Goal: Book appointment/travel/reservation

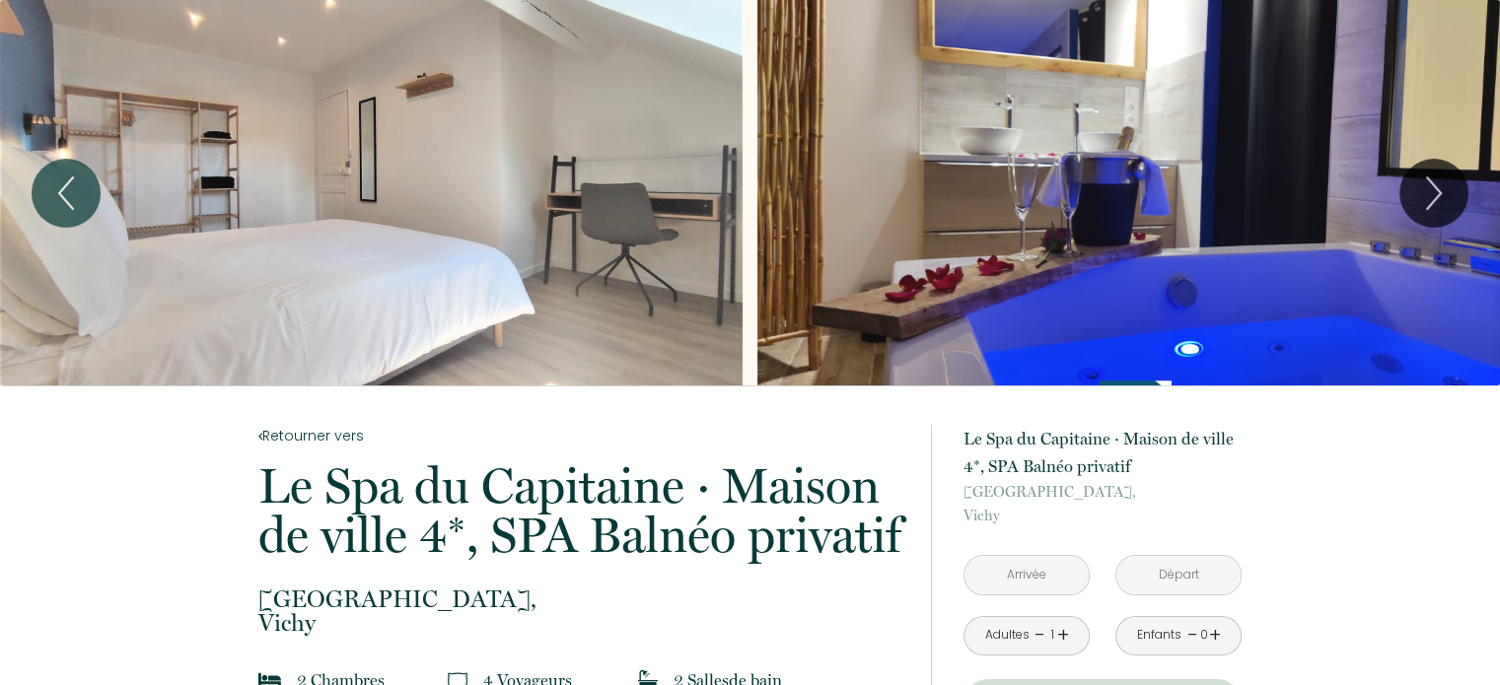
scroll to position [197, 0]
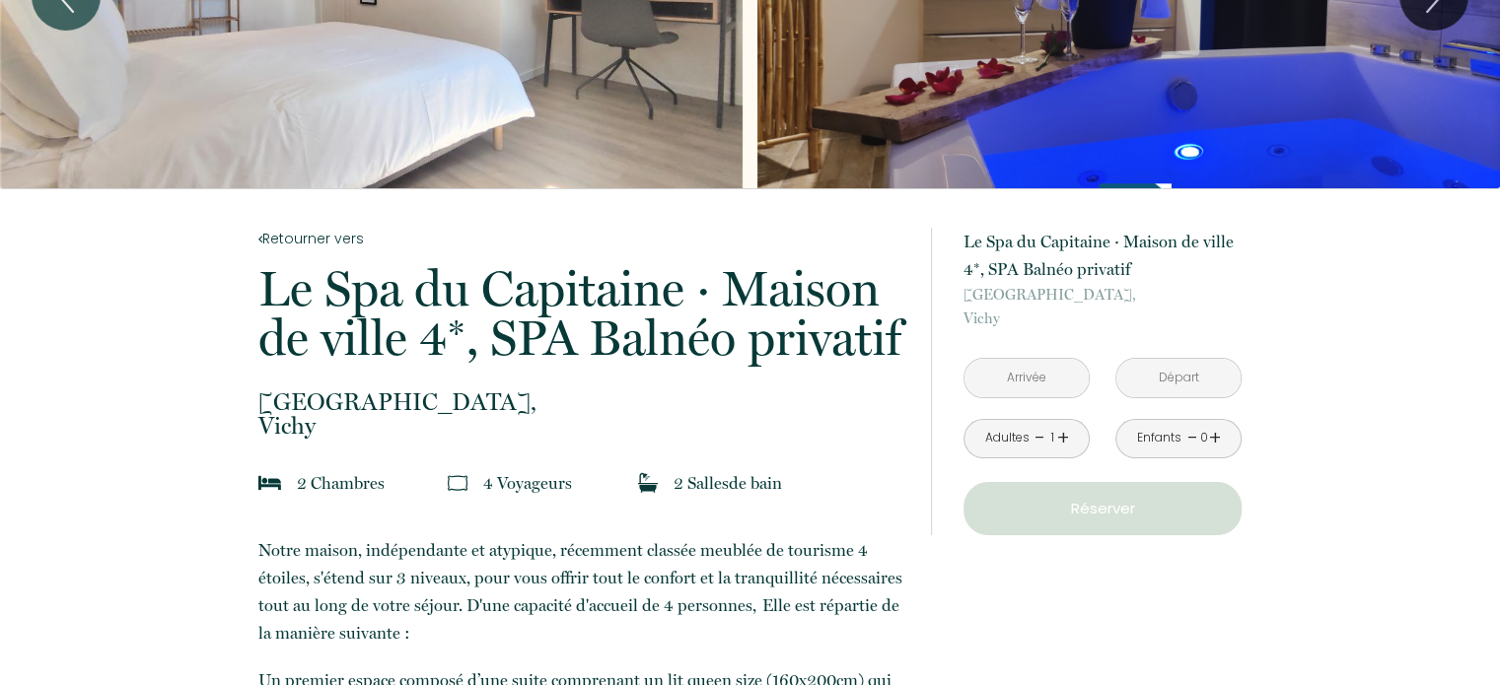
click at [1063, 444] on link "+" at bounding box center [1063, 438] width 12 height 31
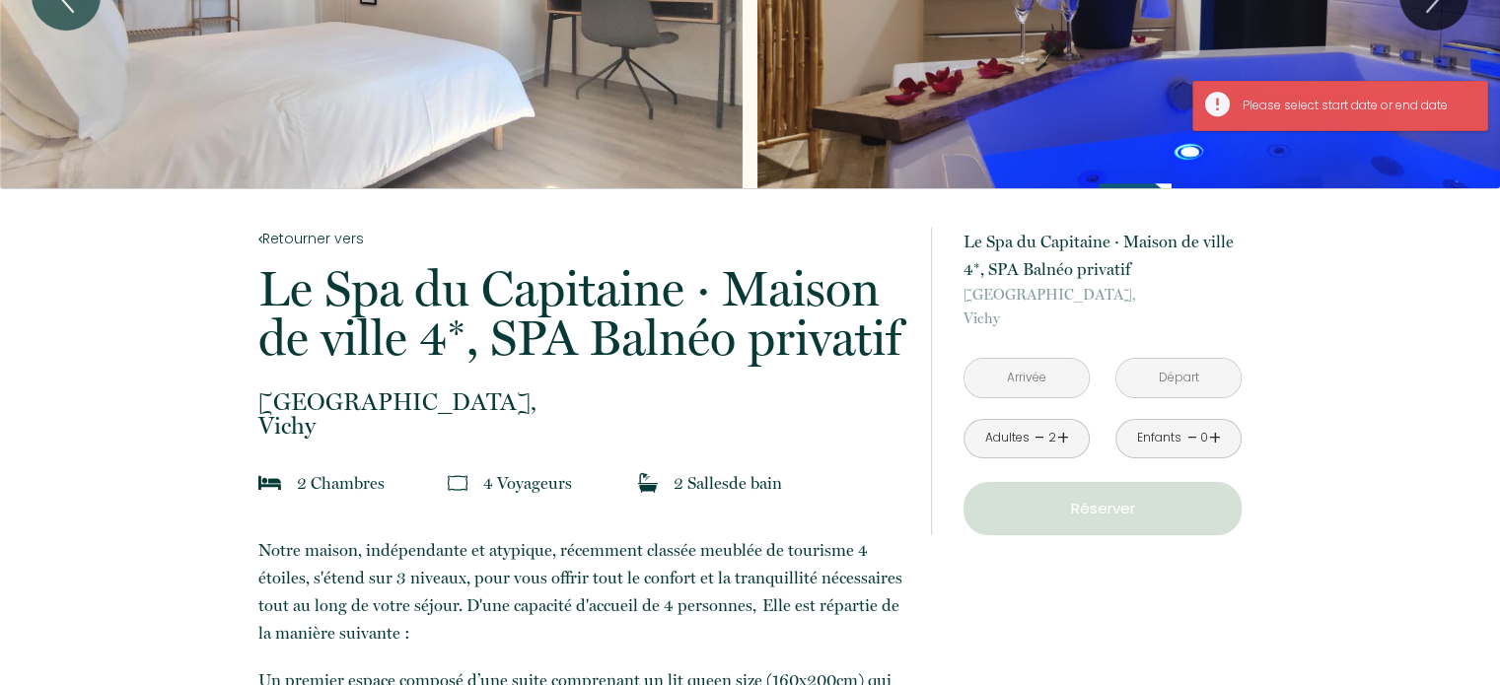
click at [1218, 436] on link "+" at bounding box center [1215, 438] width 12 height 31
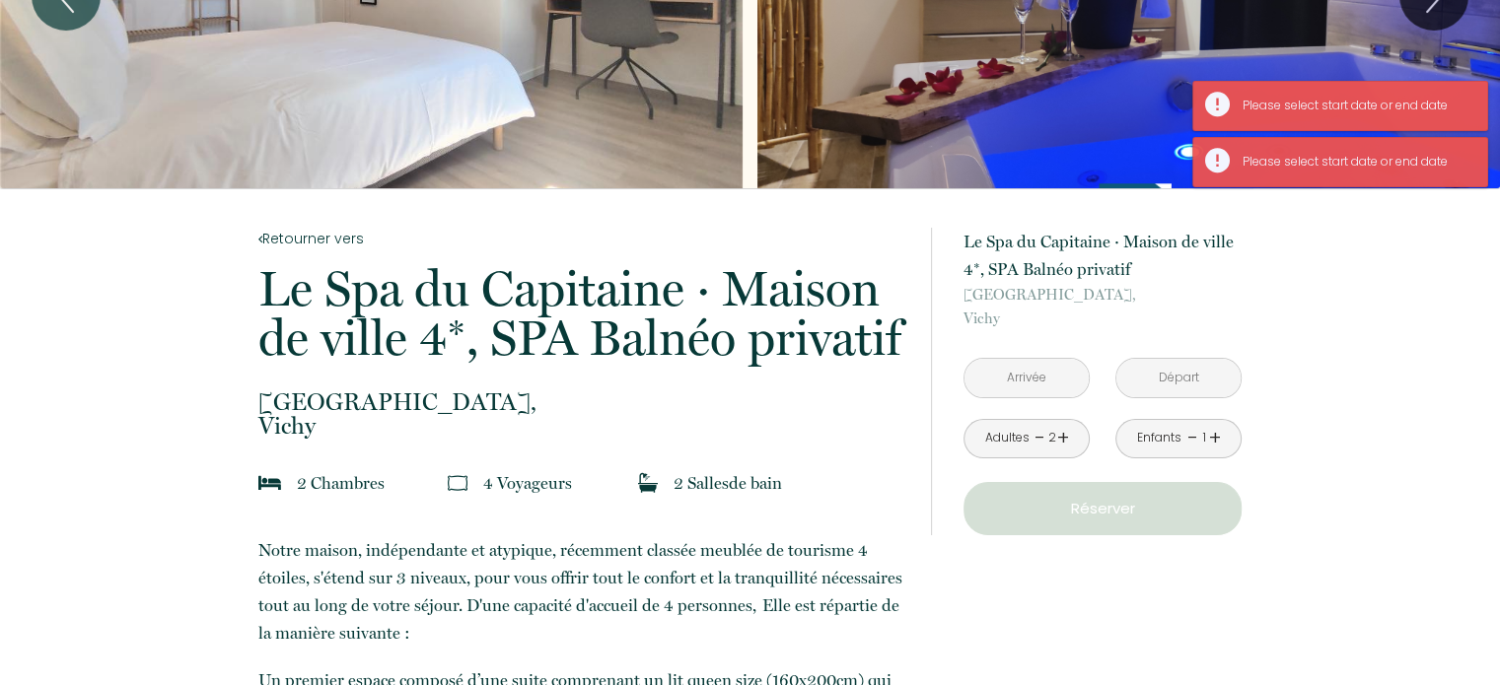
click at [1065, 388] on input "text" at bounding box center [1026, 378] width 124 height 38
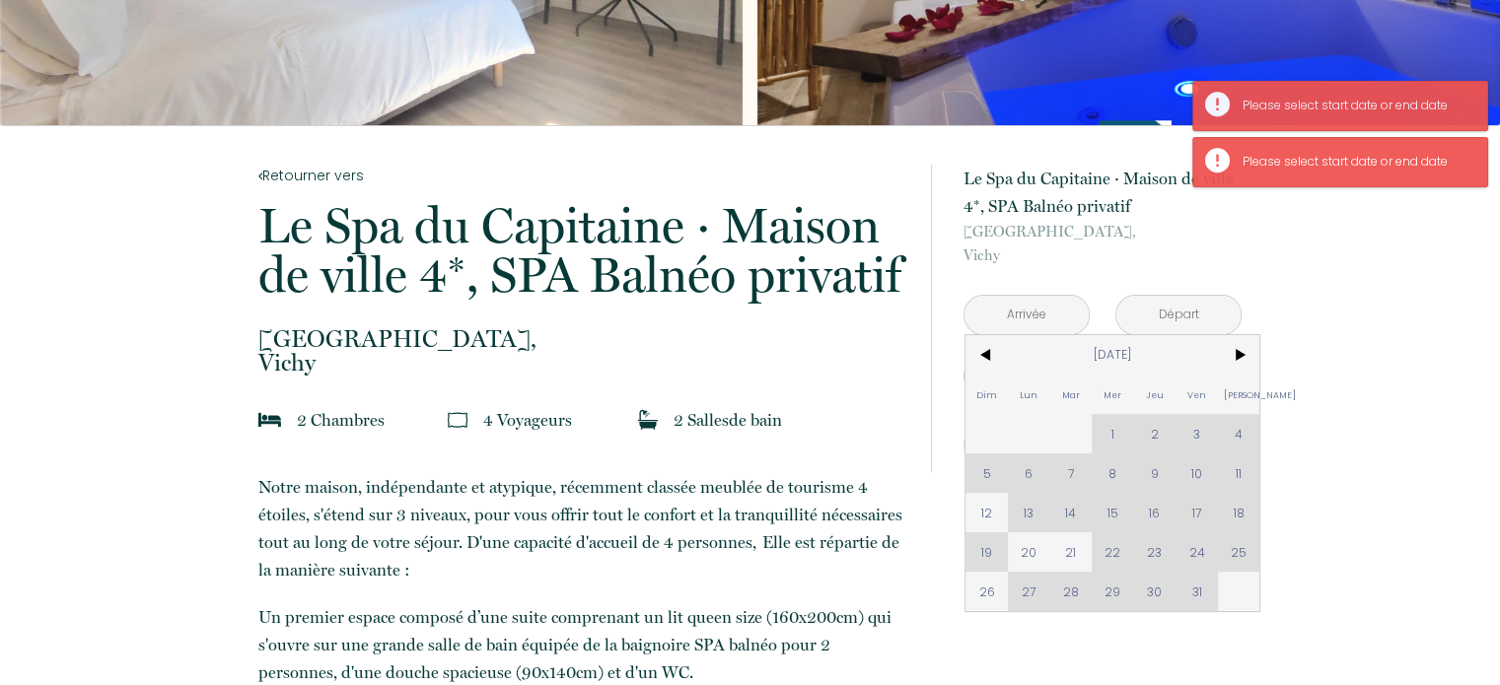
scroll to position [296, 0]
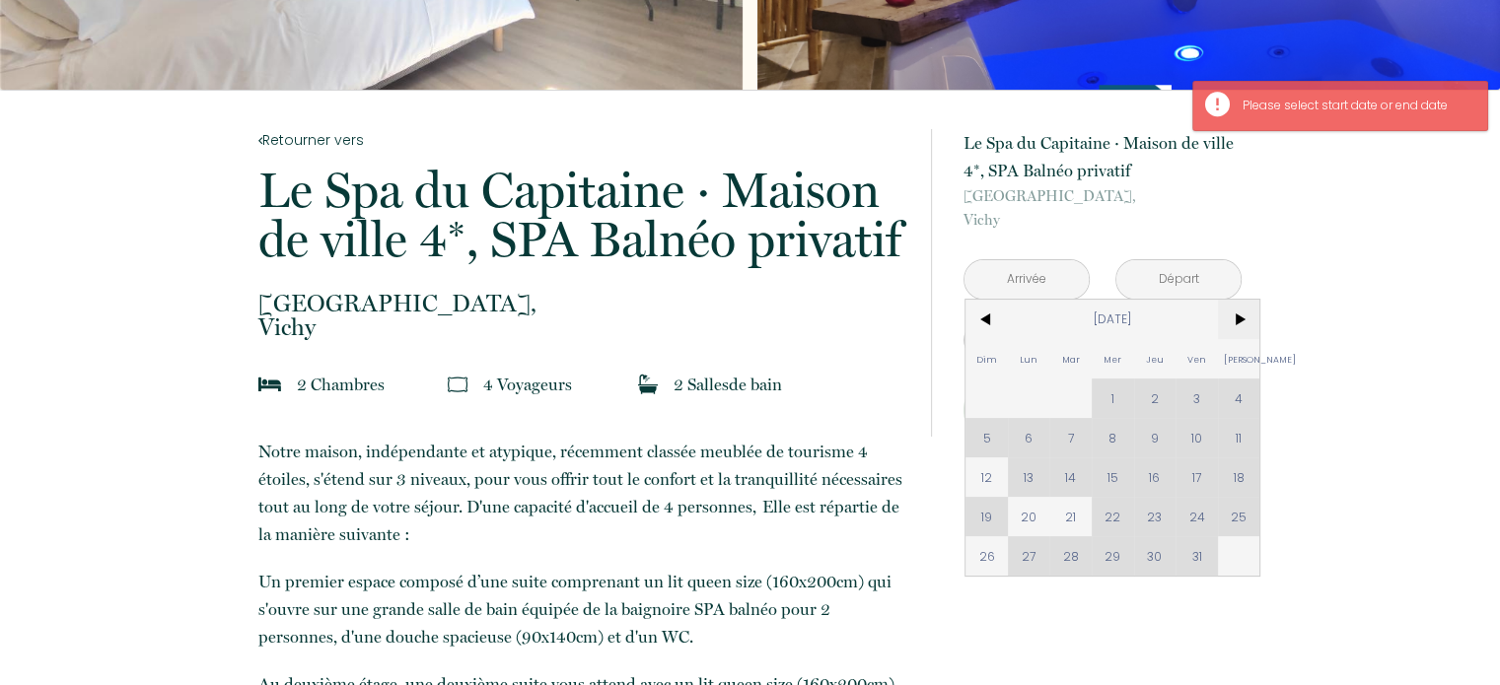
click at [1249, 319] on span ">" at bounding box center [1239, 319] width 42 height 39
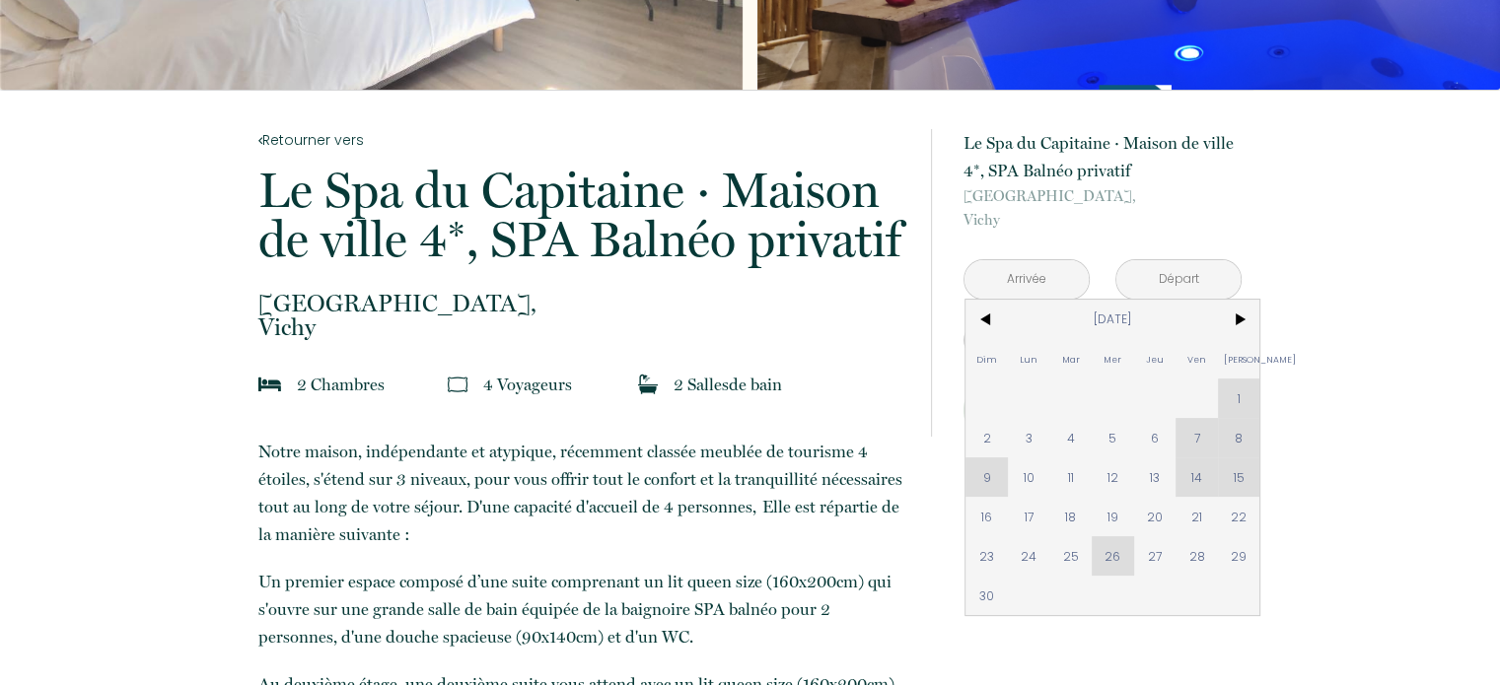
click at [1243, 398] on div "Dim Lun Mar Mer Jeu Ven Sam 1 2 3 4 5 6 7 8 9 10 11 12 13 14 15 16 17 18 19 20 …" at bounding box center [1112, 458] width 294 height 316
click at [1200, 511] on span "21" at bounding box center [1196, 516] width 42 height 39
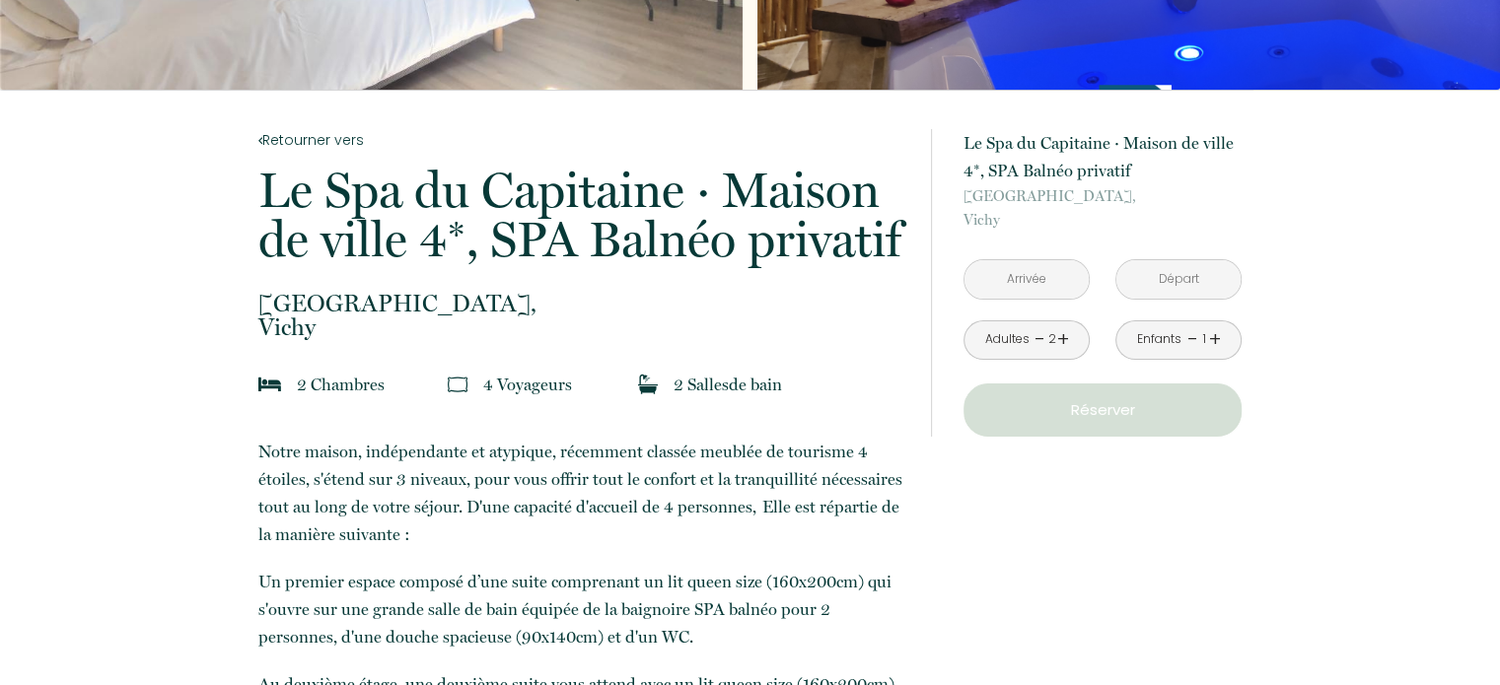
type input "[DATE]"
type input "[PERSON_NAME][DATE]"
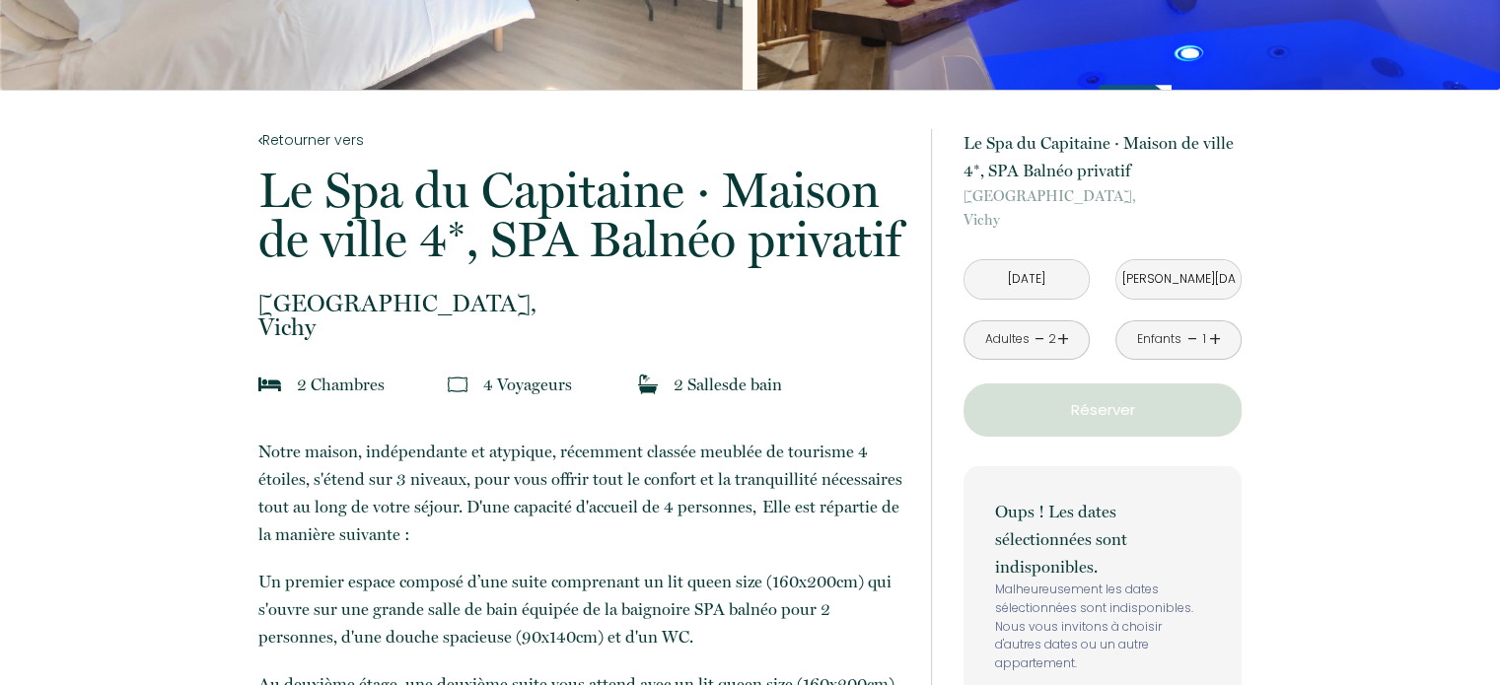
click at [1047, 276] on input "[DATE]" at bounding box center [1026, 279] width 124 height 38
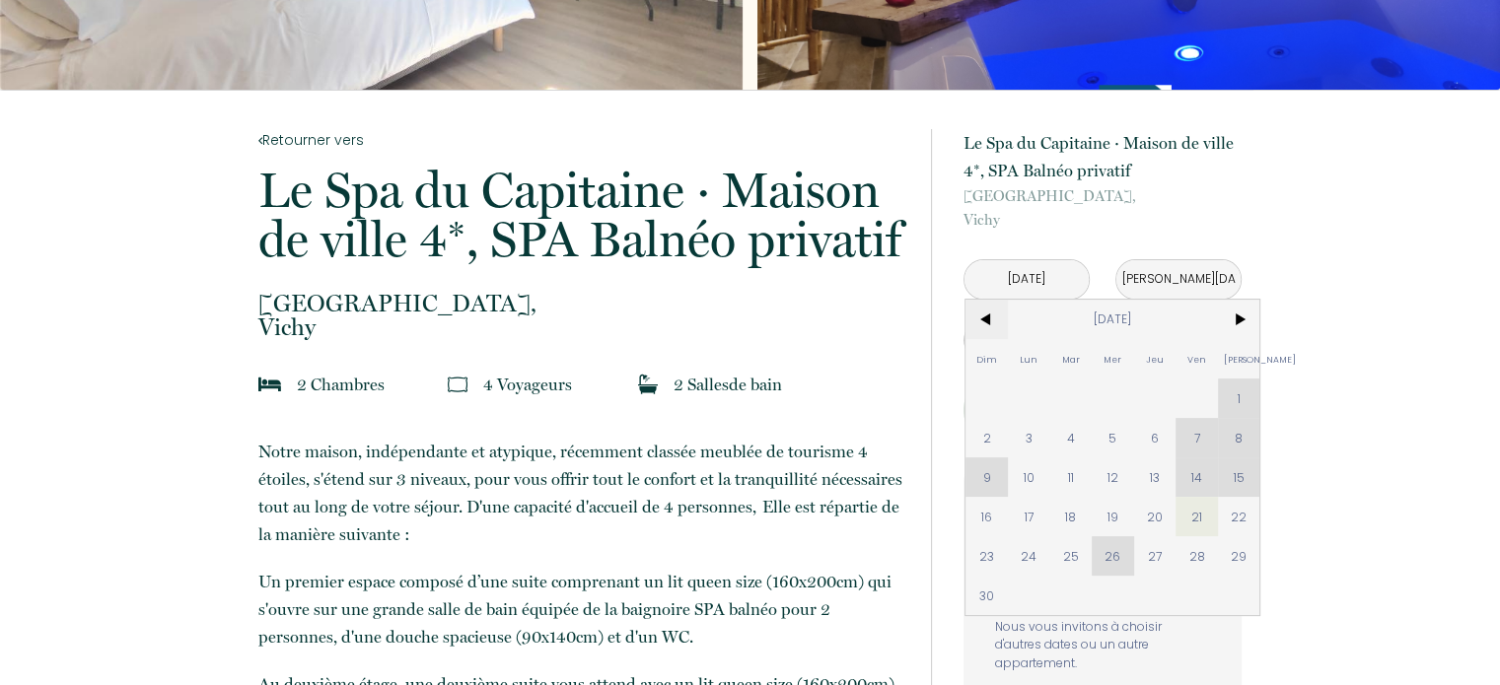
click at [989, 323] on span "<" at bounding box center [986, 319] width 42 height 39
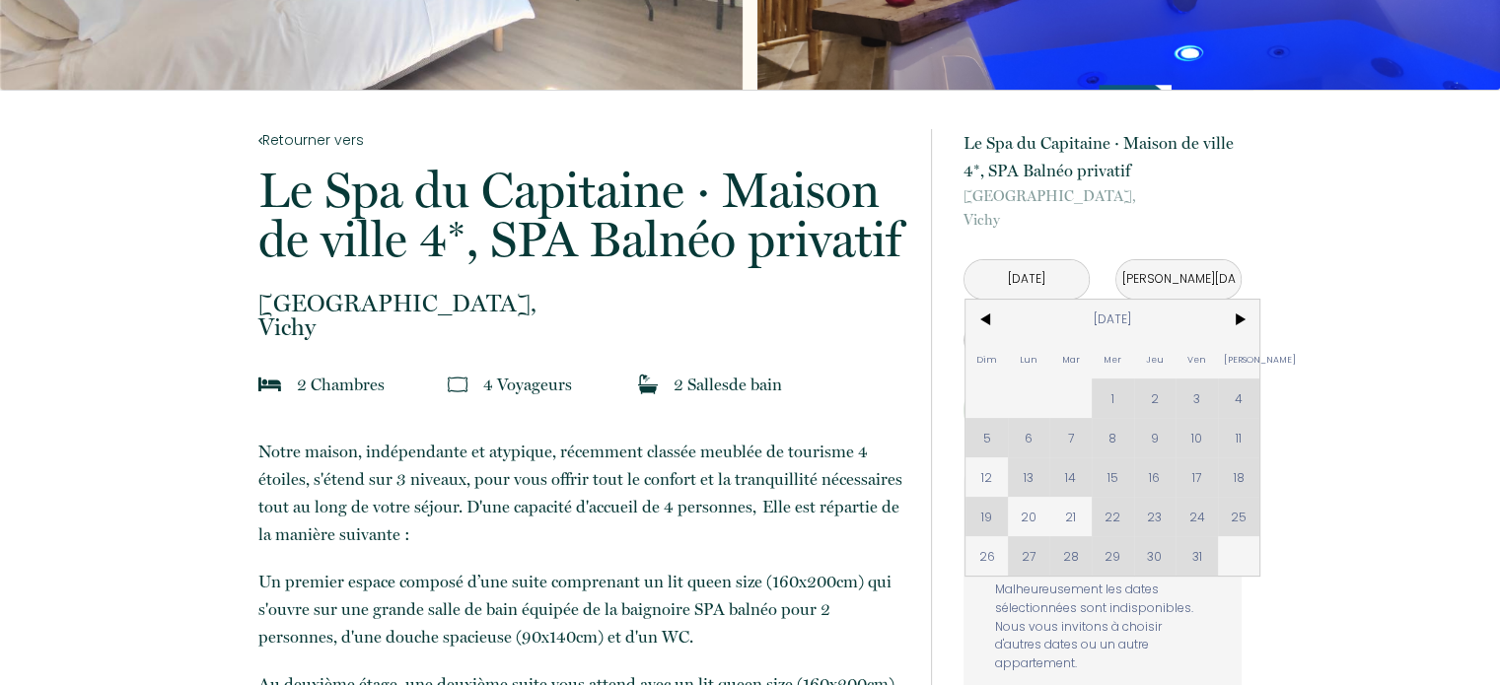
click at [707, 322] on p "[GEOGRAPHIC_DATA], [GEOGRAPHIC_DATA]" at bounding box center [581, 315] width 647 height 47
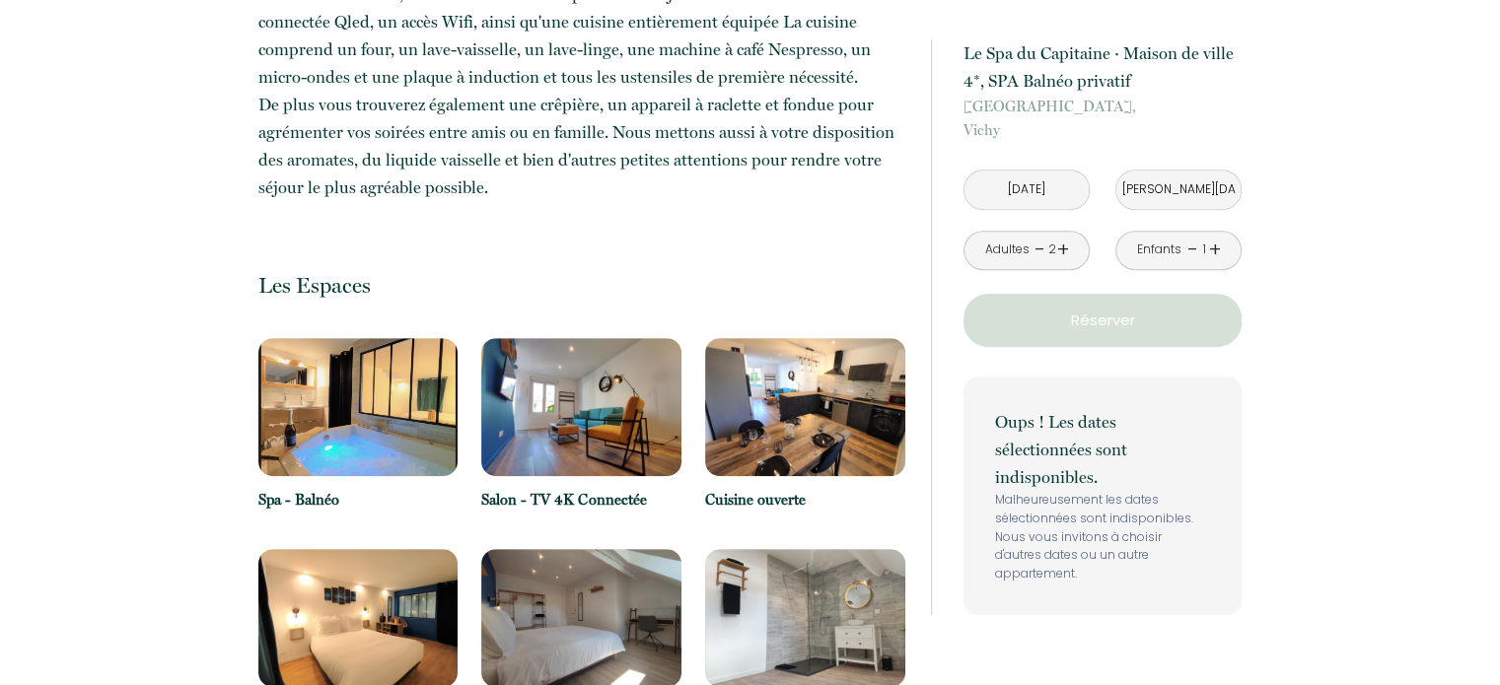
scroll to position [1183, 0]
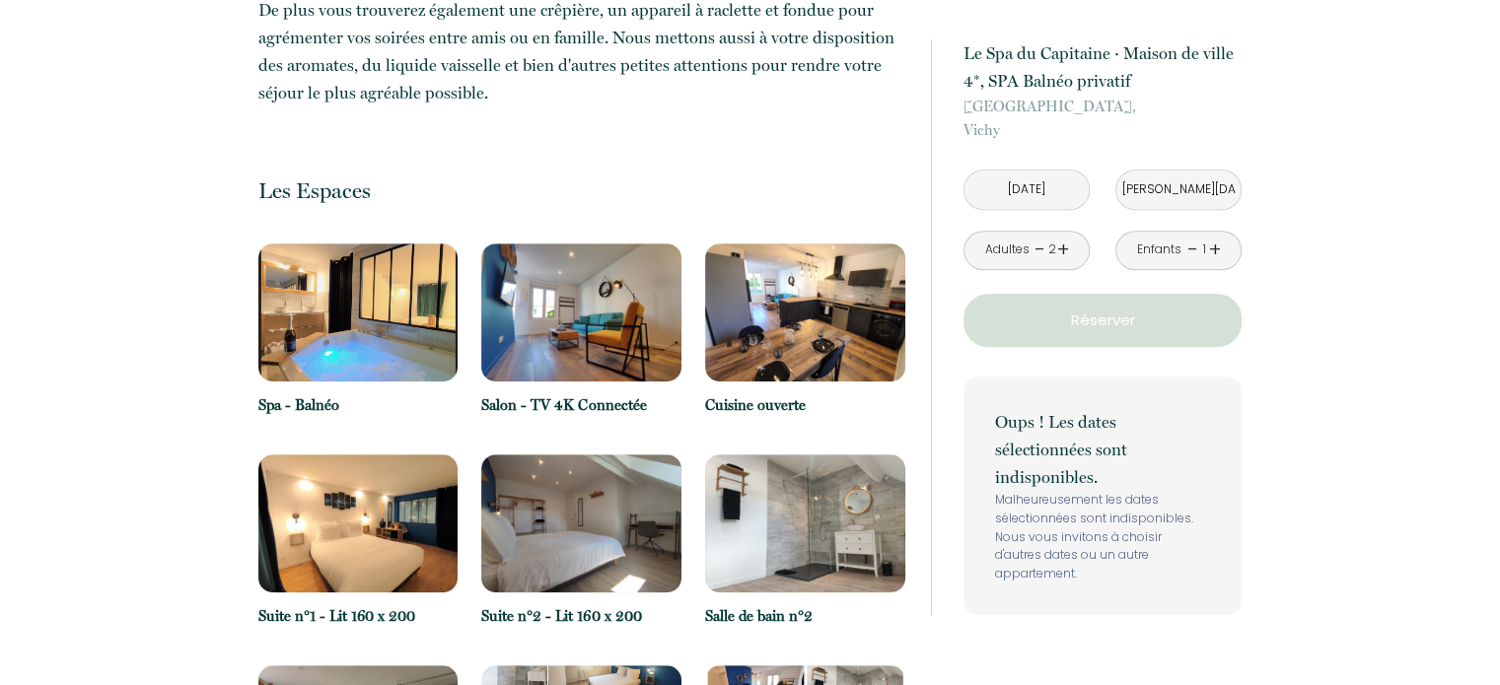
click at [414, 322] on img at bounding box center [358, 313] width 200 height 138
click at [1045, 196] on input "[DATE]" at bounding box center [1026, 190] width 124 height 38
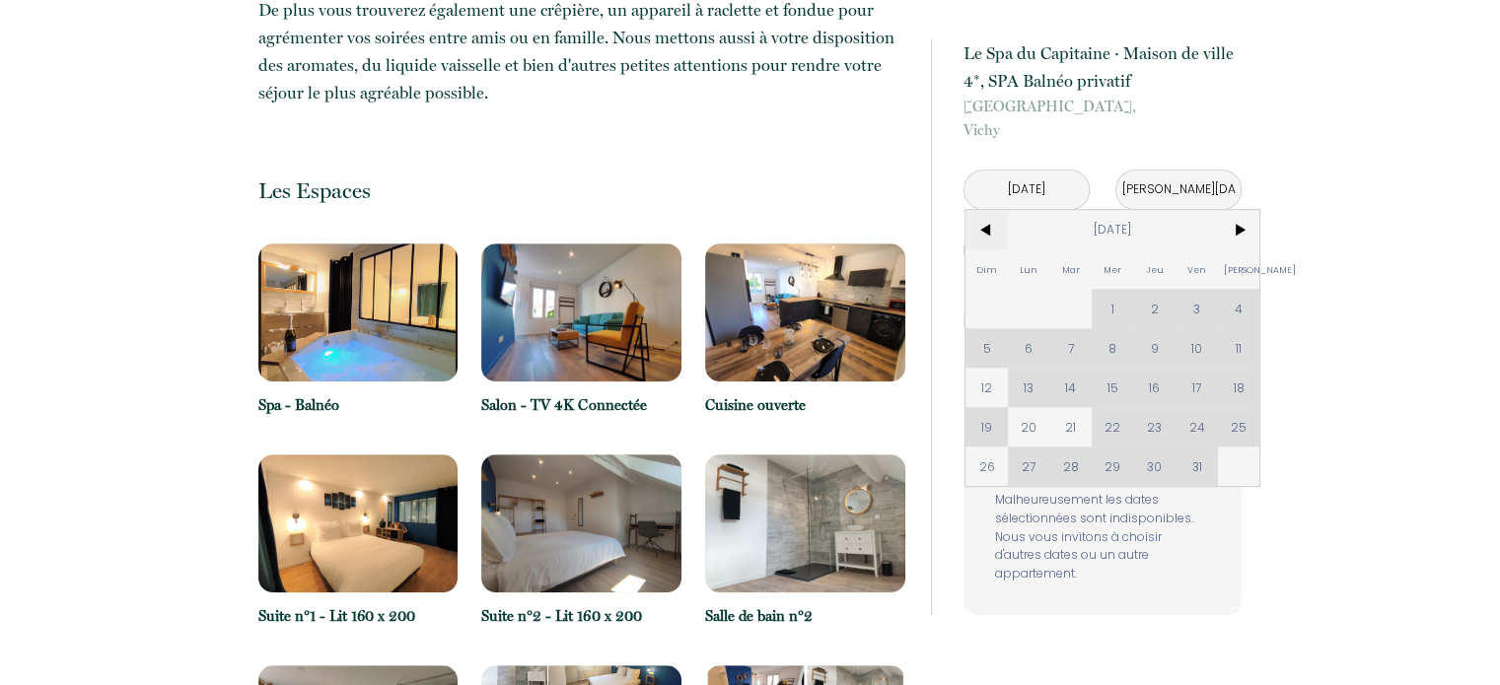
click at [982, 232] on span "<" at bounding box center [986, 229] width 42 height 39
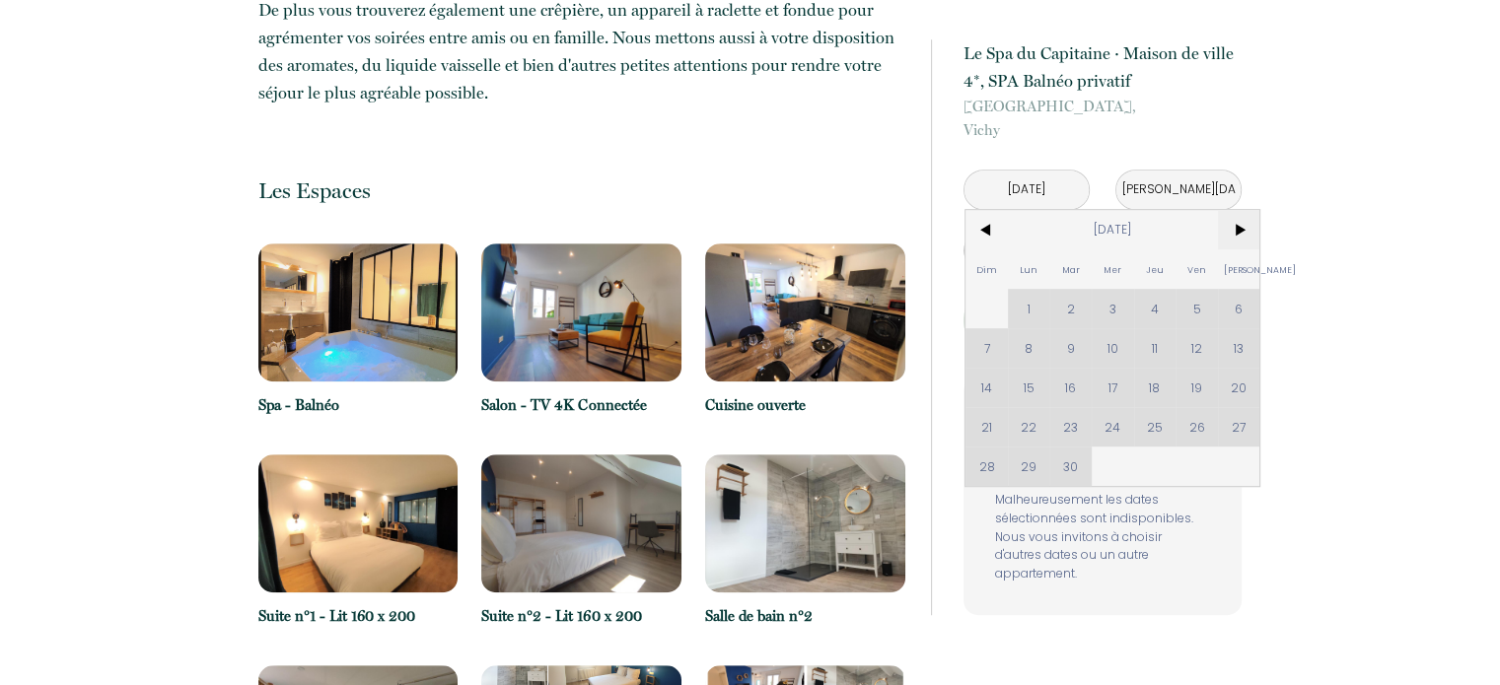
click at [1239, 232] on span ">" at bounding box center [1239, 229] width 42 height 39
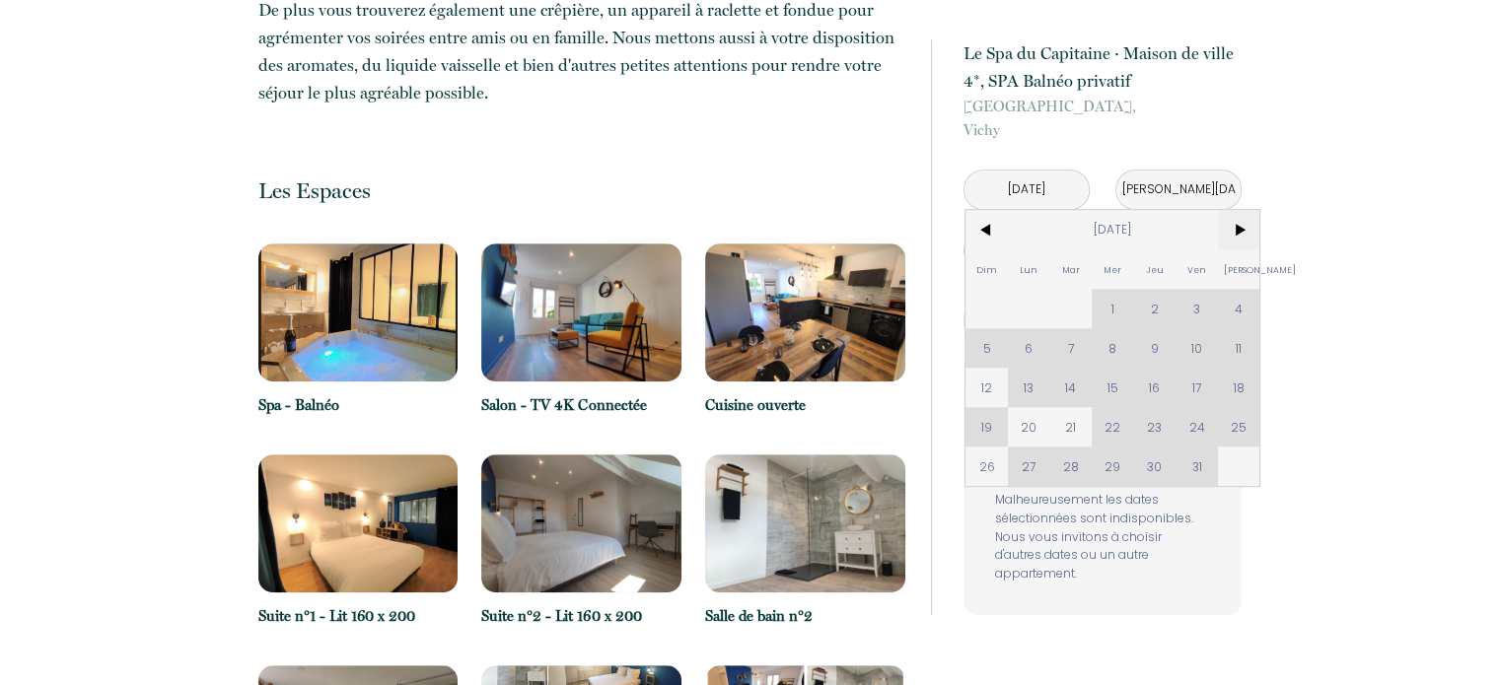
click at [1239, 232] on span ">" at bounding box center [1239, 229] width 42 height 39
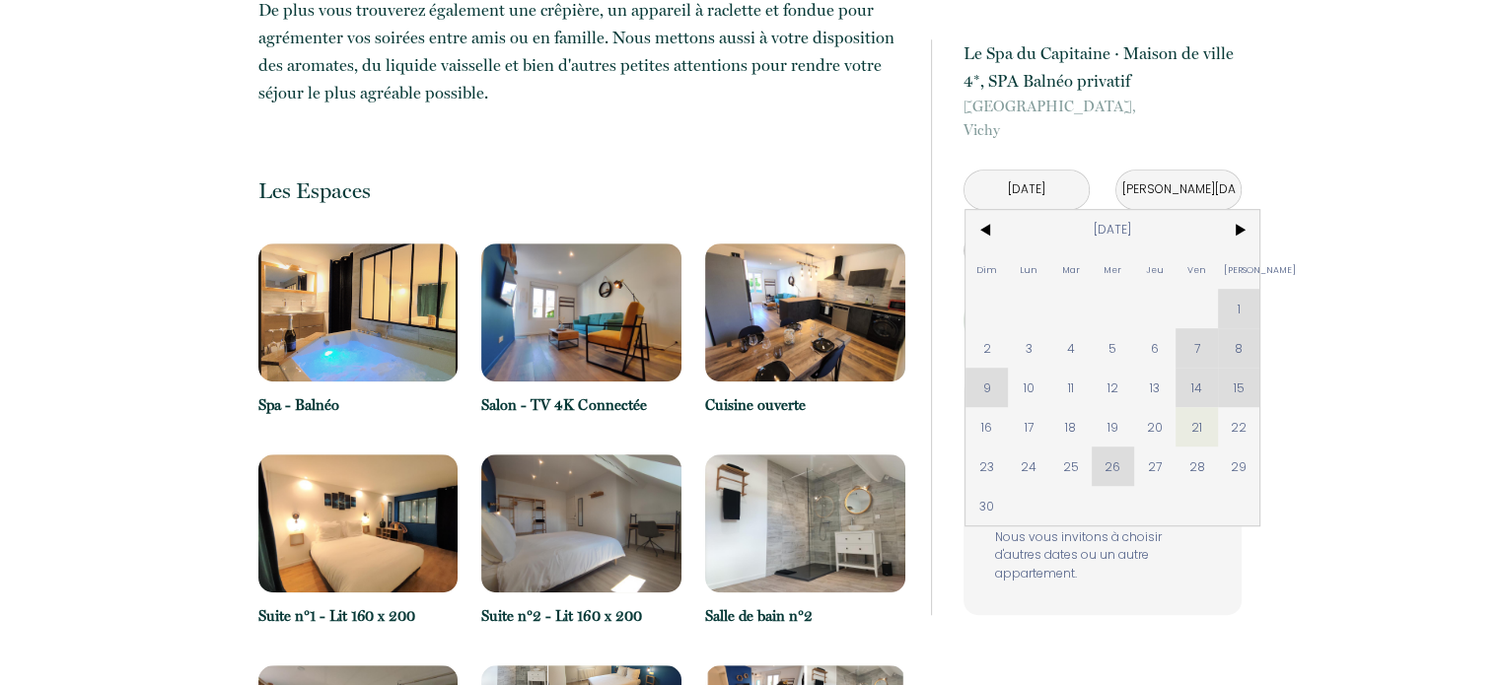
click at [1236, 304] on div "Dim Lun Mar Mer Jeu Ven Sam 1 2 3 4 5 6 7 8 9 10 11 12 13 14 15 16 17 18 19 20 …" at bounding box center [1112, 368] width 294 height 316
